Goal: Find specific page/section: Find specific page/section

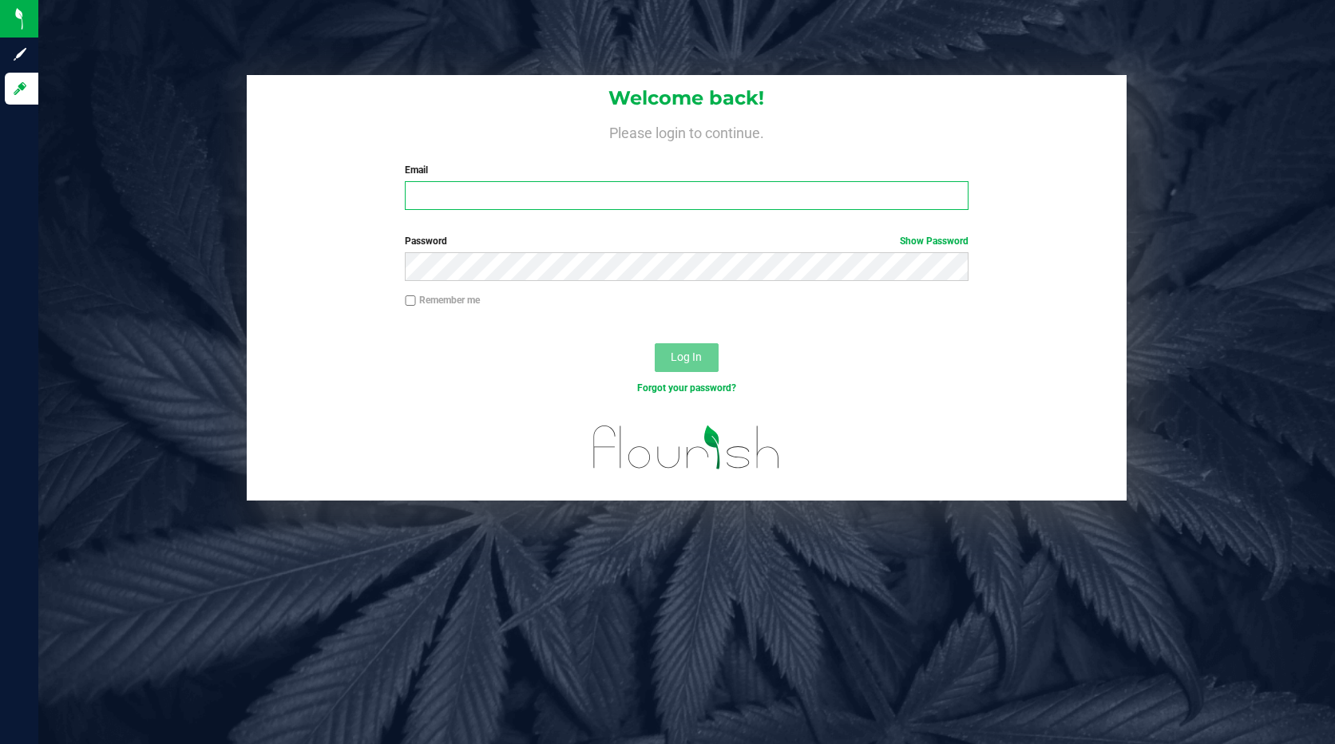
type input "[PERSON_NAME][EMAIL_ADDRESS][DOMAIN_NAME]"
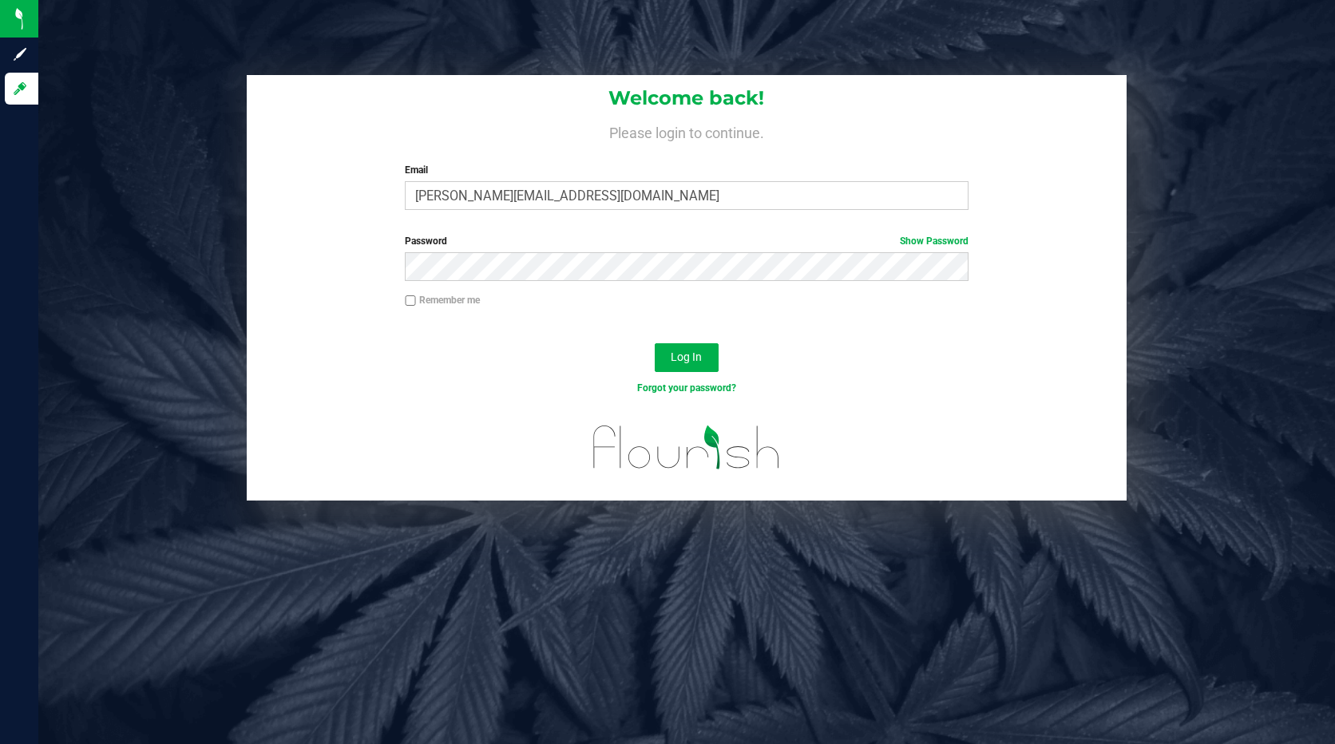
click at [414, 297] on input "Remember me" at bounding box center [410, 301] width 11 height 11
checkbox input "true"
click at [691, 360] on span "Log In" at bounding box center [686, 357] width 31 height 13
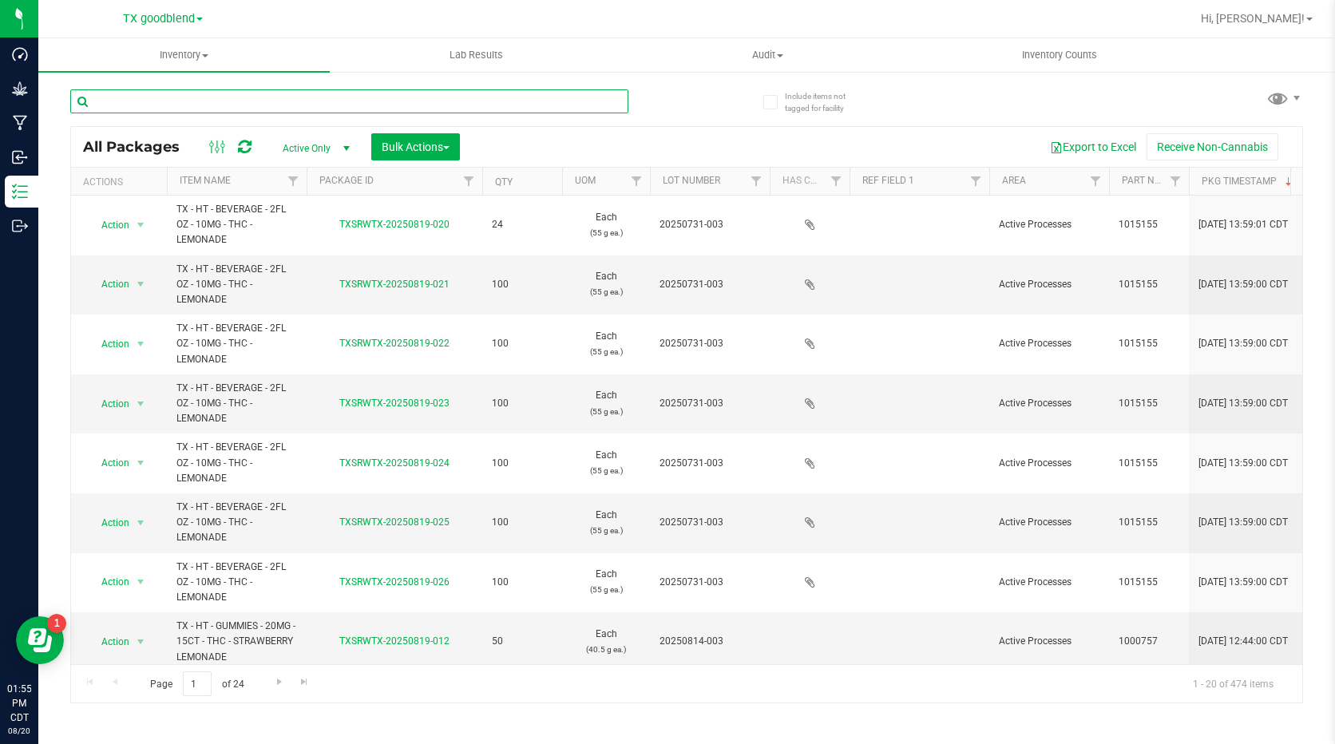
click at [268, 106] on input "text" at bounding box center [349, 101] width 558 height 24
type input "DRY FLOWER"
